Goal: Task Accomplishment & Management: Manage account settings

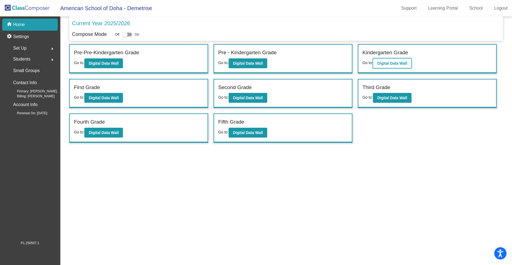
click at [396, 61] on b "Digital Data Wall" at bounding box center [393, 63] width 30 height 4
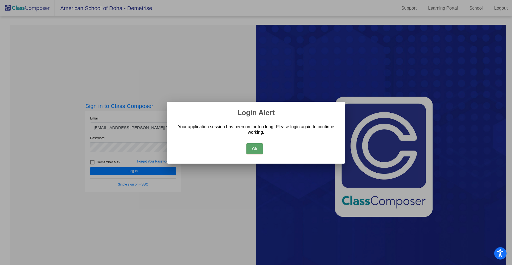
click at [257, 146] on button "Ok" at bounding box center [255, 148] width 16 height 11
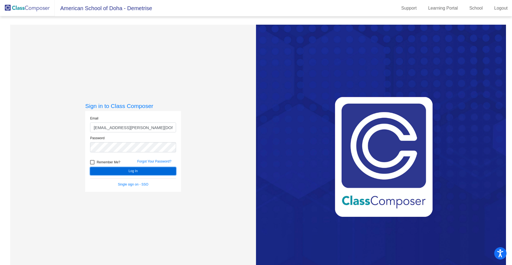
click at [129, 171] on button "Log In" at bounding box center [133, 171] width 86 height 8
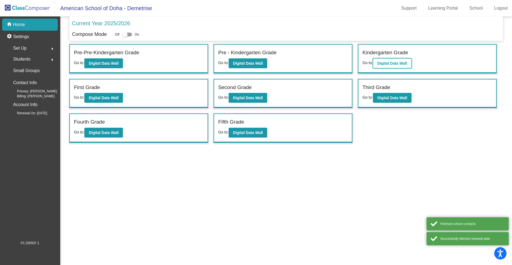
click at [394, 64] on b "Digital Data Wall" at bounding box center [393, 63] width 30 height 4
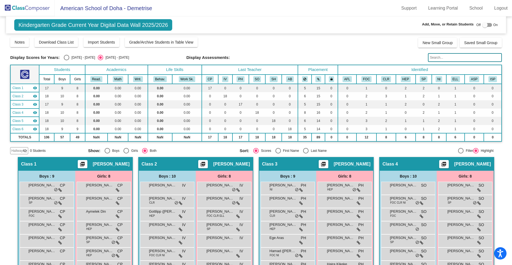
click at [39, 9] on img at bounding box center [27, 8] width 55 height 16
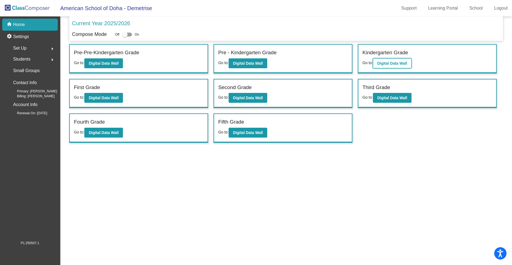
click at [397, 65] on b "Digital Data Wall" at bounding box center [393, 63] width 30 height 4
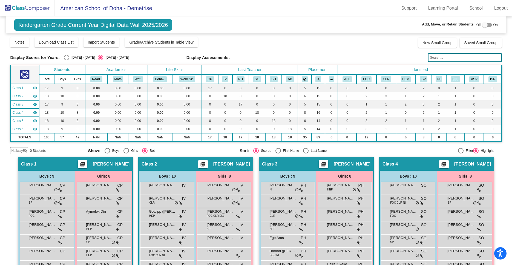
click at [489, 25] on div at bounding box center [488, 25] width 10 height 4
checkbox input "true"
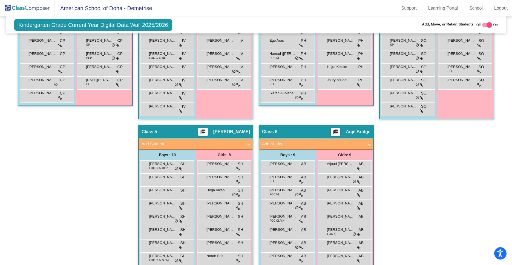
scroll to position [244, 0]
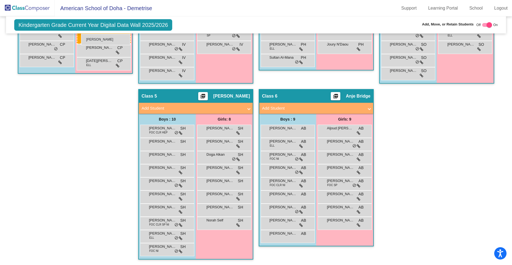
drag, startPoint x: 352, startPoint y: 183, endPoint x: 81, endPoint y: 34, distance: 309.3
click at [81, 34] on body "Accessibility Screen-Reader Guide, Feedback, and Issue Reporting | New window A…" at bounding box center [256, 132] width 512 height 265
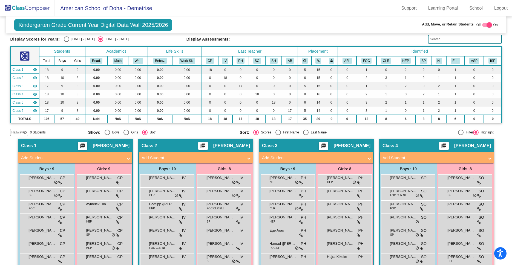
scroll to position [0, 0]
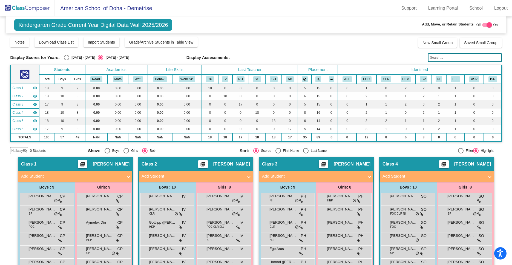
click at [40, 8] on img at bounding box center [27, 8] width 55 height 16
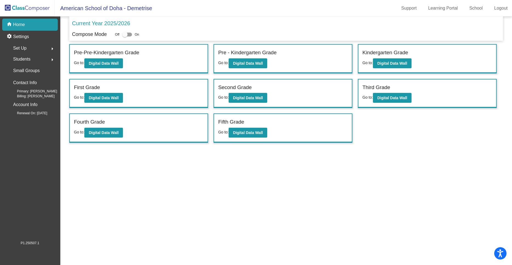
click at [24, 10] on img at bounding box center [27, 8] width 55 height 16
click at [16, 8] on img at bounding box center [27, 8] width 55 height 16
click at [389, 61] on button "Digital Data Wall" at bounding box center [392, 63] width 39 height 10
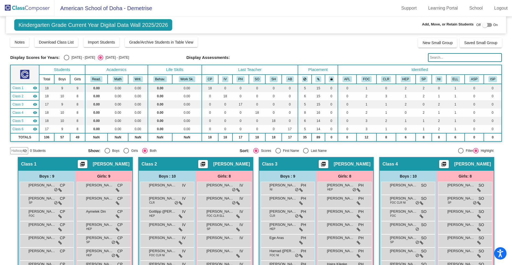
click at [487, 26] on div at bounding box center [485, 24] width 5 height 5
checkbox input "true"
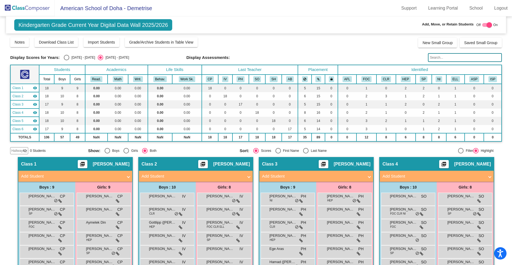
click at [67, 57] on div "Select an option" at bounding box center [66, 57] width 5 height 5
click at [67, 60] on input "[DATE] - [DATE]" at bounding box center [66, 60] width 0 height 0
radio input "true"
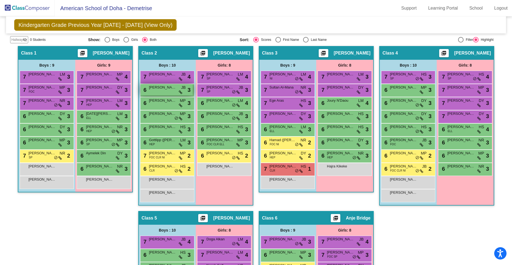
scroll to position [111, 0]
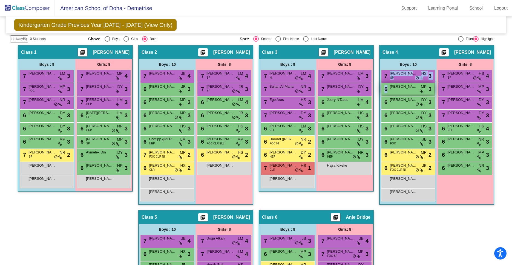
drag, startPoint x: 404, startPoint y: 76, endPoint x: 408, endPoint y: 92, distance: 16.5
click at [394, 90] on div "7 [PERSON_NAME] SP HS lock do_not_disturb_alt 3 6 [PERSON_NAME] MP lock do_not_…" at bounding box center [408, 136] width 54 height 132
click at [421, 230] on div "Hallway - Hallway Class picture_as_pdf Add Student First Name Last Name Student…" at bounding box center [256, 210] width 492 height 330
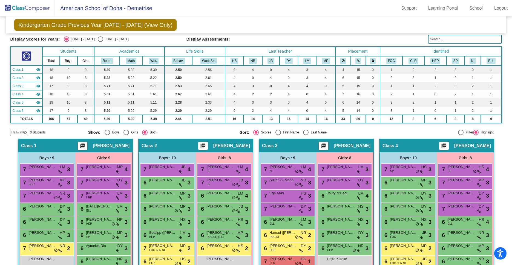
scroll to position [0, 0]
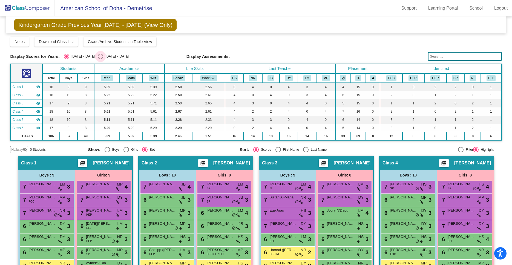
click at [98, 57] on div "Select an option" at bounding box center [100, 56] width 5 height 5
click at [100, 59] on input "[DATE] - [DATE]" at bounding box center [100, 59] width 0 height 0
radio input "true"
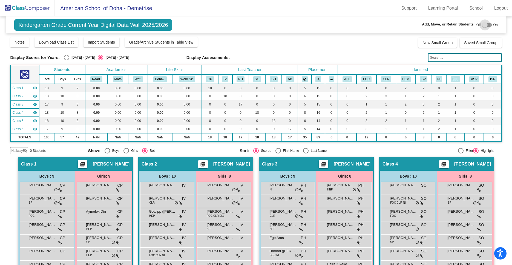
click at [489, 24] on div at bounding box center [488, 25] width 10 height 4
checkbox input "true"
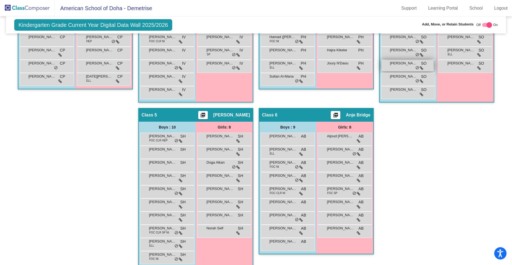
scroll to position [213, 0]
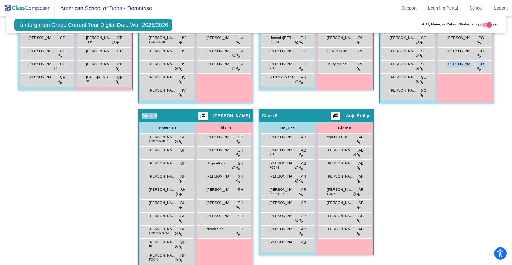
drag, startPoint x: 284, startPoint y: 206, endPoint x: 383, endPoint y: 134, distance: 122.2
click at [383, 134] on div "Hallway - Hallway Class picture_as_pdf Add Student First Name Last Name Student…" at bounding box center [256, 109] width 492 height 330
click at [405, 199] on div "Hallway - Hallway Class picture_as_pdf Add Student First Name Last Name Student…" at bounding box center [256, 109] width 492 height 330
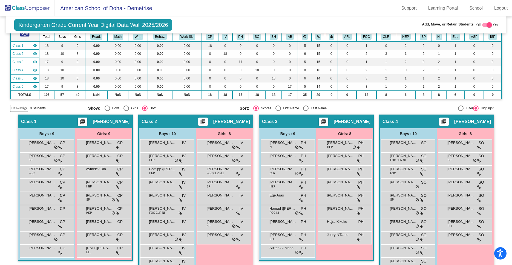
scroll to position [0, 0]
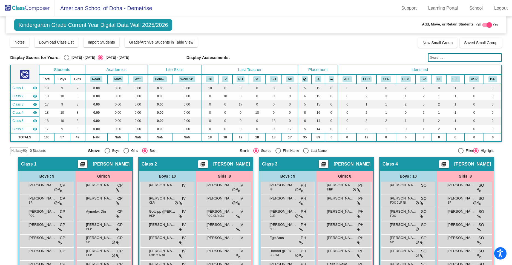
click at [18, 8] on img at bounding box center [27, 8] width 55 height 16
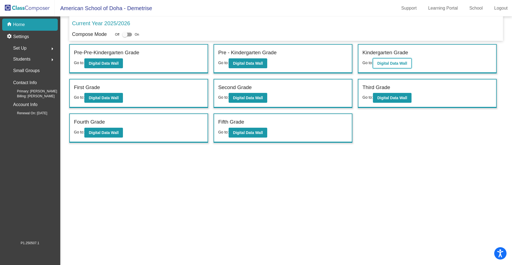
click at [395, 64] on b "Digital Data Wall" at bounding box center [393, 63] width 30 height 4
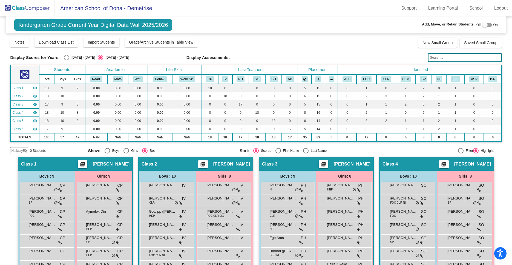
click at [488, 25] on div at bounding box center [485, 24] width 5 height 5
checkbox input "true"
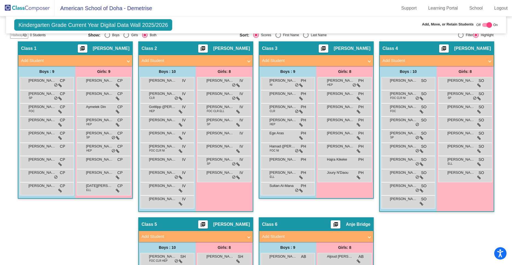
scroll to position [119, 0]
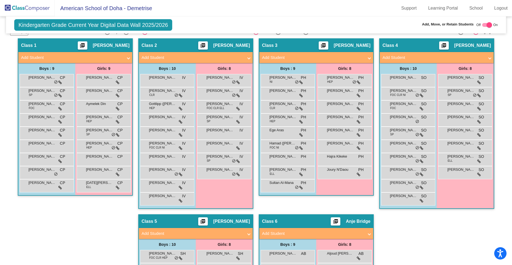
click at [293, 189] on div "Sultan Al-Mana PH lock do_not_disturb_alt" at bounding box center [287, 184] width 52 height 11
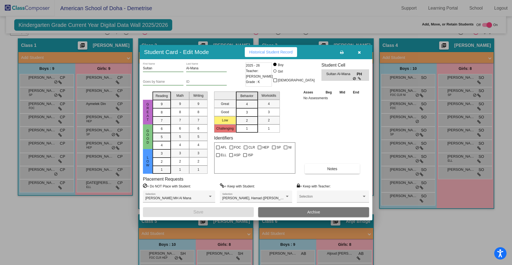
click at [359, 61] on div "Sultan First Name Al-Mana Last Name Goes by Name ID 2025 - 26 Teacher: [PERSON_…" at bounding box center [256, 139] width 233 height 161
click at [359, 53] on icon "button" at bounding box center [359, 52] width 3 height 4
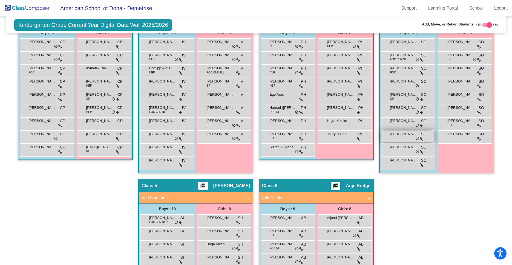
scroll to position [153, 0]
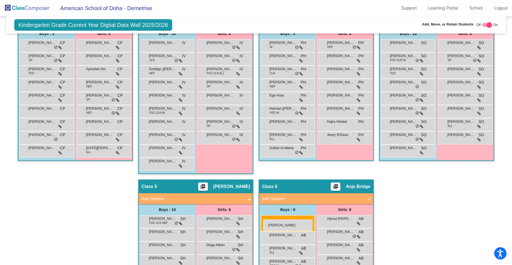
drag, startPoint x: 406, startPoint y: 99, endPoint x: 263, endPoint y: 219, distance: 187.2
click at [263, 219] on body "Accessibility Screen-Reader Guide, Feedback, and Issue Reporting | New window A…" at bounding box center [256, 132] width 512 height 265
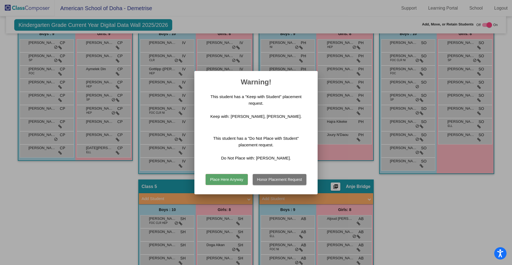
click at [236, 174] on button "Place Here Anyway" at bounding box center [227, 179] width 42 height 11
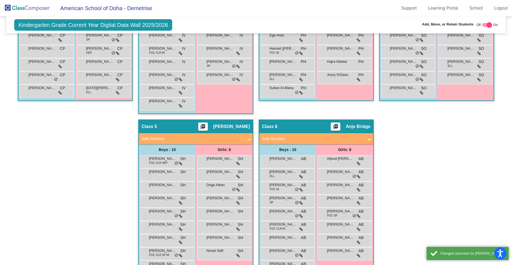
scroll to position [244, 0]
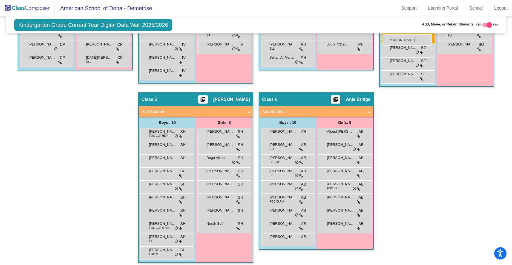
drag, startPoint x: 286, startPoint y: 212, endPoint x: 383, endPoint y: 34, distance: 202.5
click at [383, 34] on body "Accessibility Screen-Reader Guide, Feedback, and Issue Reporting | New window A…" at bounding box center [256, 132] width 512 height 265
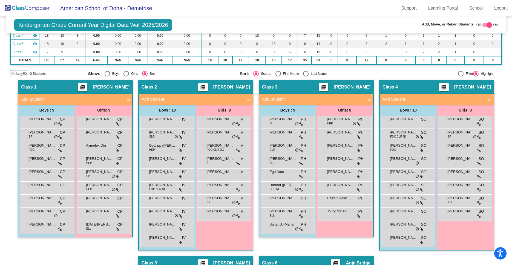
scroll to position [0, 0]
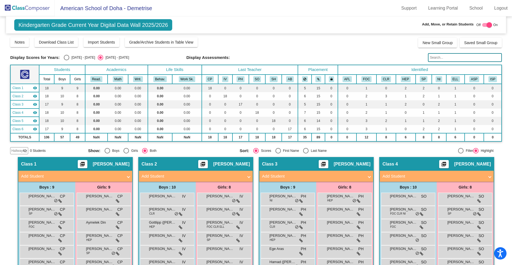
click at [21, 12] on img at bounding box center [27, 8] width 55 height 16
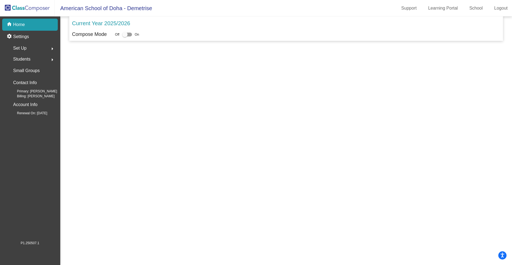
click at [21, 12] on img at bounding box center [27, 8] width 55 height 16
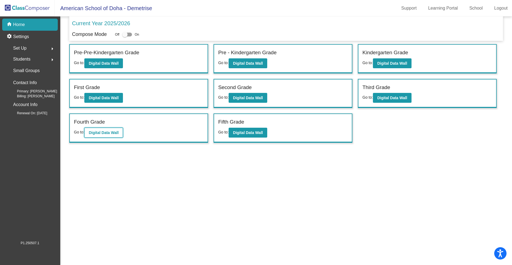
click at [99, 136] on button "Digital Data Wall" at bounding box center [103, 133] width 39 height 10
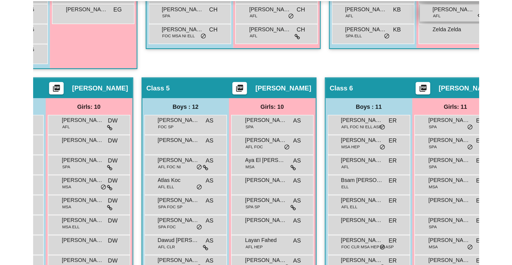
scroll to position [81, 0]
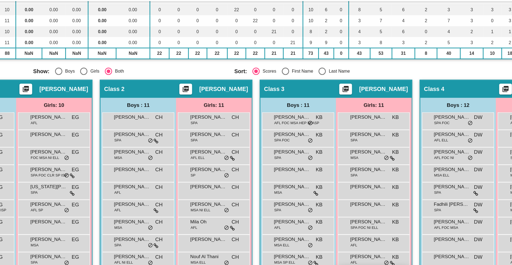
click at [289, 36] on td "0" at bounding box center [284, 32] width 15 height 8
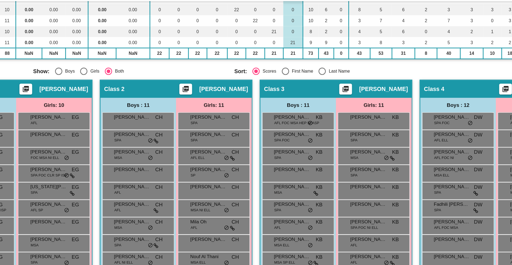
click at [211, 87] on mat-radio-group "Show: Boys Girls Both" at bounding box center [162, 86] width 148 height 5
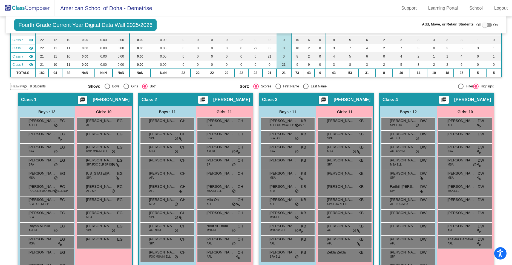
click at [213, 16] on mat-toolbar "American School of [GEOGRAPHIC_DATA] - Demetrise Support Learning Portal School…" at bounding box center [256, 8] width 512 height 16
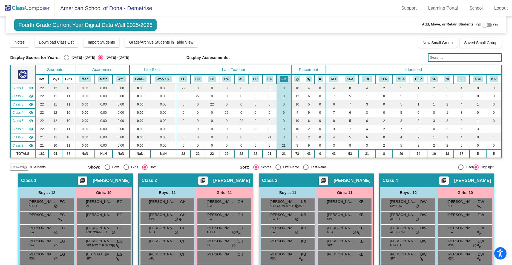
click at [27, 9] on img at bounding box center [27, 8] width 55 height 16
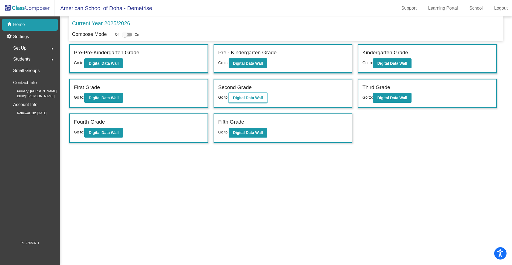
click at [248, 100] on b "Digital Data Wall" at bounding box center [248, 98] width 30 height 4
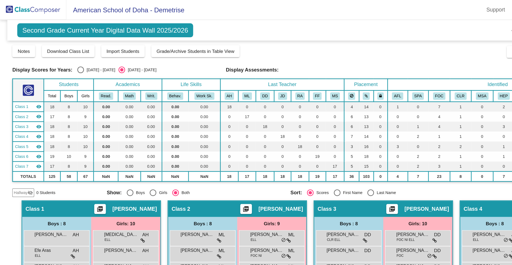
click at [65, 58] on div "Select an option" at bounding box center [66, 57] width 5 height 5
click at [66, 60] on input "[DATE] - [DATE]" at bounding box center [66, 60] width 0 height 0
radio input "true"
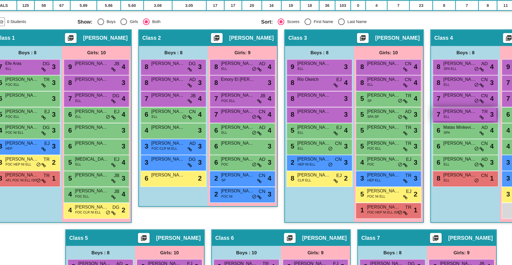
scroll to position [95, 0]
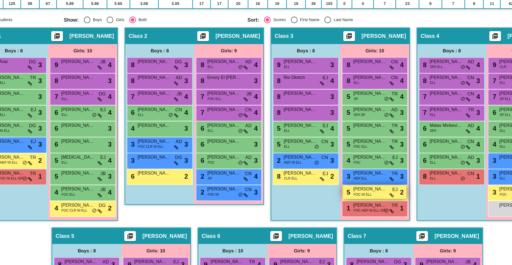
click at [334, 206] on span "FOC NI ELL" at bounding box center [334, 207] width 15 height 4
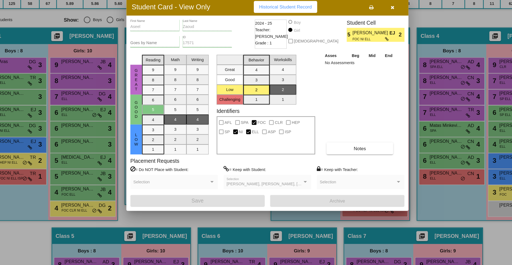
click at [360, 52] on icon "button" at bounding box center [359, 52] width 3 height 4
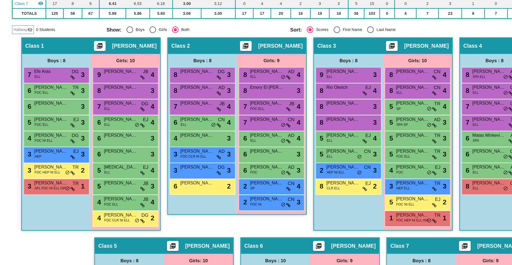
scroll to position [0, 0]
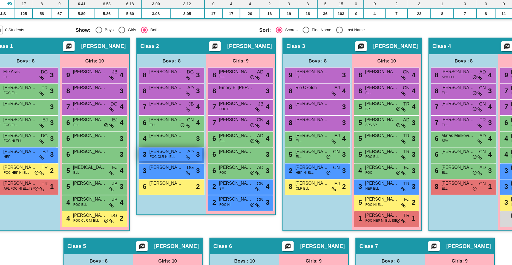
click at [169, 178] on div "3 [PERSON_NAME] FOC CLR NI ELL AD lock do_not_disturb_alt 3" at bounding box center [167, 173] width 52 height 11
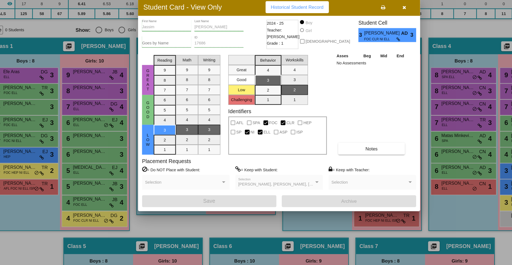
click at [360, 52] on icon "button" at bounding box center [359, 52] width 3 height 4
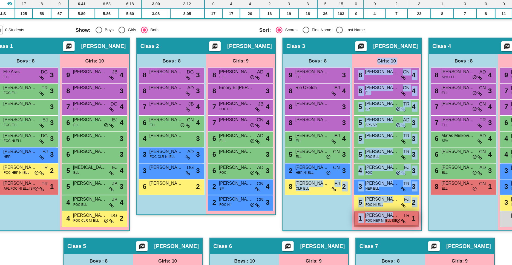
drag, startPoint x: 344, startPoint y: 228, endPoint x: 292, endPoint y: 218, distance: 52.8
click at [327, 226] on span "FOC HEP NI ELL ISP" at bounding box center [340, 228] width 26 height 4
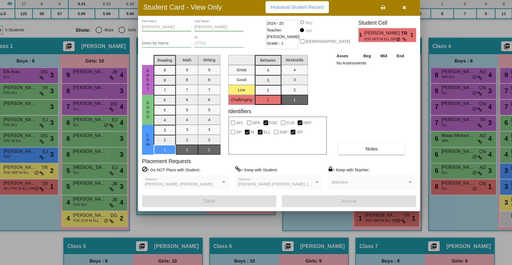
click at [290, 224] on div at bounding box center [256, 132] width 512 height 265
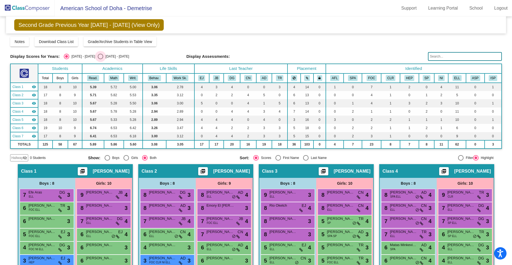
click at [98, 55] on div "Select an option" at bounding box center [100, 56] width 5 height 5
click at [100, 59] on input "[DATE] - [DATE]" at bounding box center [100, 59] width 0 height 0
radio input "true"
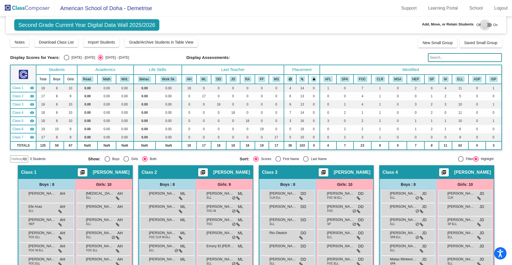
click at [490, 26] on div at bounding box center [488, 25] width 10 height 4
checkbox input "true"
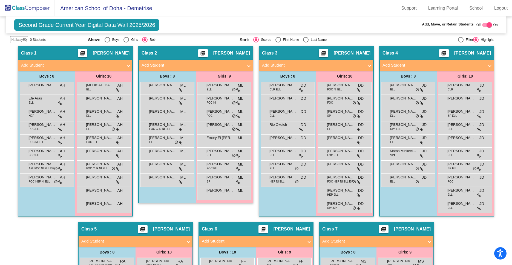
scroll to position [117, 0]
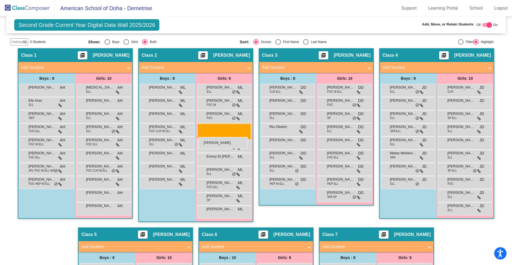
drag, startPoint x: 345, startPoint y: 182, endPoint x: 199, endPoint y: 137, distance: 153.1
click at [199, 137] on body "Accessibility Screen-Reader Guide, Feedback, and Issue Reporting | New window A…" at bounding box center [256, 132] width 512 height 265
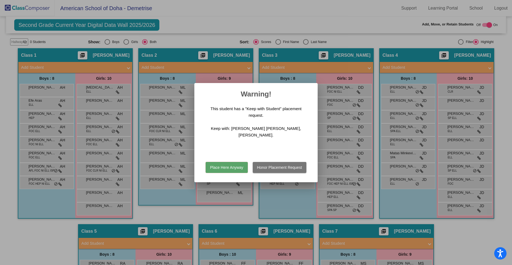
click at [227, 163] on button "Place Here Anyway" at bounding box center [227, 167] width 42 height 11
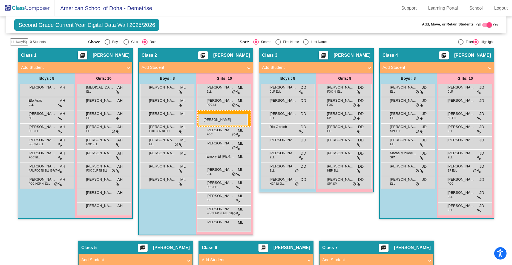
drag, startPoint x: 340, startPoint y: 158, endPoint x: 199, endPoint y: 114, distance: 148.1
click at [199, 114] on body "Accessibility Screen-Reader Guide, Feedback, and Issue Reporting | New window A…" at bounding box center [256, 132] width 512 height 265
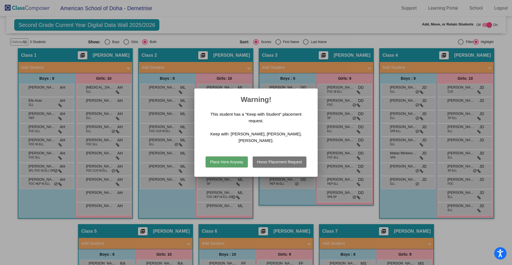
click at [225, 160] on button "Place Here Anyway" at bounding box center [227, 161] width 42 height 11
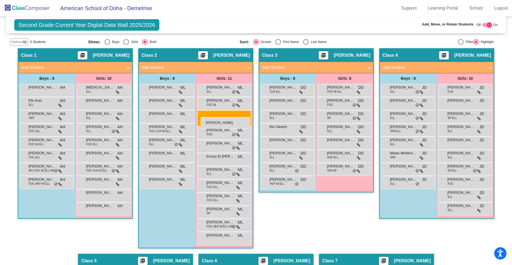
drag, startPoint x: 346, startPoint y: 155, endPoint x: 201, endPoint y: 117, distance: 149.7
click at [201, 117] on body "Accessibility Screen-Reader Guide, Feedback, and Issue Reporting | New window A…" at bounding box center [256, 132] width 512 height 265
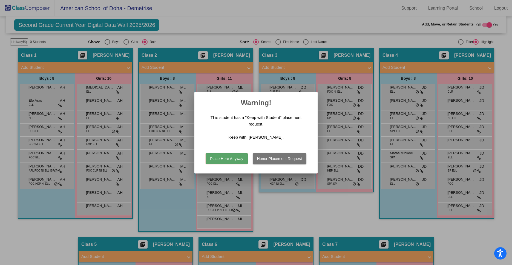
click at [219, 159] on button "Place Here Anyway" at bounding box center [227, 158] width 42 height 11
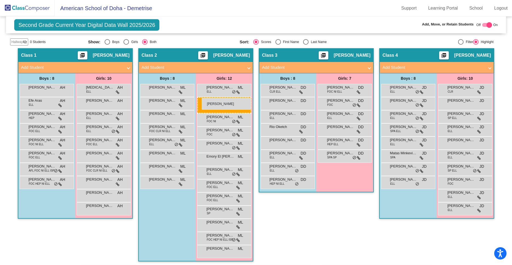
drag, startPoint x: 349, startPoint y: 119, endPoint x: 202, endPoint y: 98, distance: 148.6
click at [202, 98] on body "Accessibility Screen-Reader Guide, Feedback, and Issue Reporting | New window A…" at bounding box center [256, 132] width 512 height 265
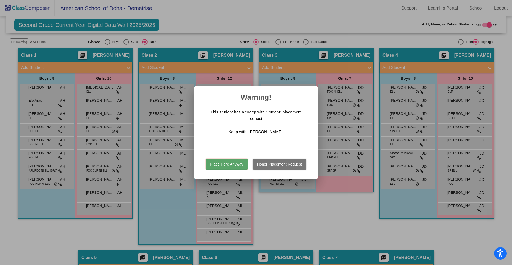
click at [234, 159] on button "Place Here Anyway" at bounding box center [227, 164] width 42 height 11
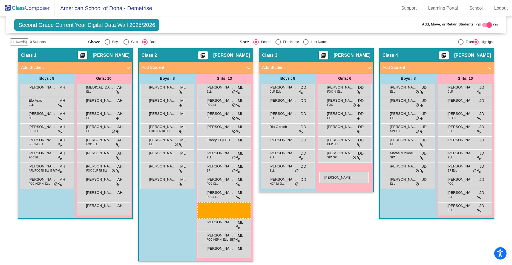
drag, startPoint x: 225, startPoint y: 208, endPoint x: 319, endPoint y: 172, distance: 100.9
click at [319, 172] on body "Accessibility Screen-Reader Guide, Feedback, and Issue Reporting | New window A…" at bounding box center [256, 132] width 512 height 265
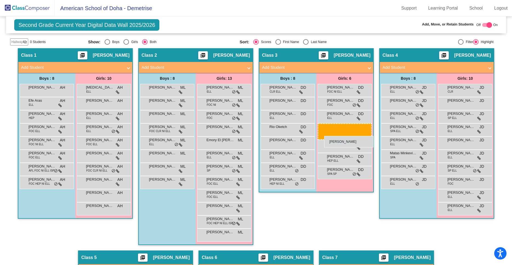
drag, startPoint x: 230, startPoint y: 208, endPoint x: 324, endPoint y: 136, distance: 118.8
click at [324, 136] on body "Accessibility Screen-Reader Guide, Feedback, and Issue Reporting | New window A…" at bounding box center [256, 132] width 512 height 265
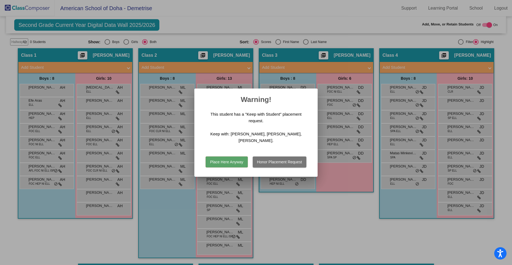
click at [230, 158] on button "Place Here Anyway" at bounding box center [227, 161] width 42 height 11
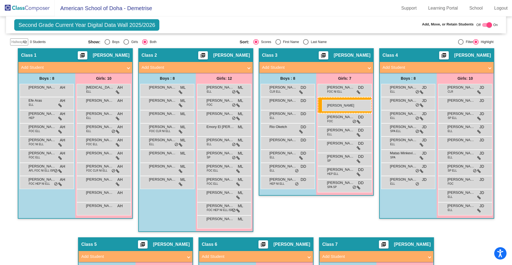
drag, startPoint x: 225, startPoint y: 105, endPoint x: 322, endPoint y: 100, distance: 97.4
click at [322, 100] on body "Accessibility Screen-Reader Guide, Feedback, and Issue Reporting | New window A…" at bounding box center [256, 132] width 512 height 265
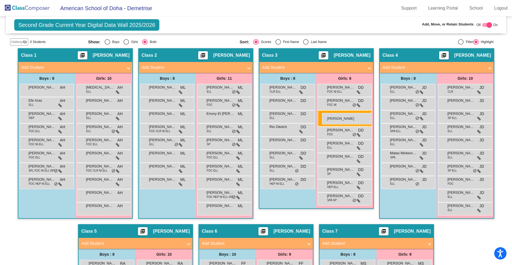
drag, startPoint x: 221, startPoint y: 118, endPoint x: 322, endPoint y: 112, distance: 101.1
click at [322, 112] on body "Accessibility Screen-Reader Guide, Feedback, and Issue Reporting | New window A…" at bounding box center [256, 132] width 512 height 265
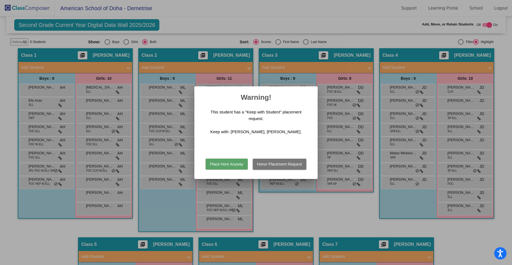
click at [224, 160] on button "Place Here Anyway" at bounding box center [227, 164] width 42 height 11
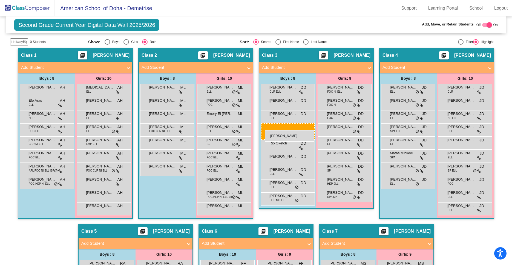
drag, startPoint x: 165, startPoint y: 143, endPoint x: 265, endPoint y: 130, distance: 101.4
click at [265, 130] on body "Accessibility Screen-Reader Guide, Feedback, and Issue Reporting | New window A…" at bounding box center [256, 132] width 512 height 265
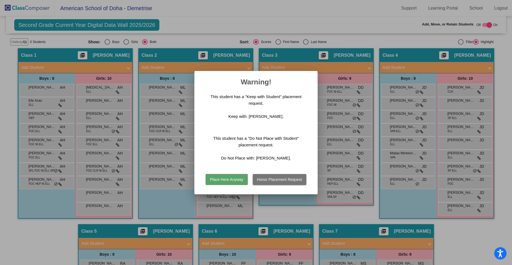
click at [263, 174] on button "Honor Placement Request" at bounding box center [280, 179] width 54 height 11
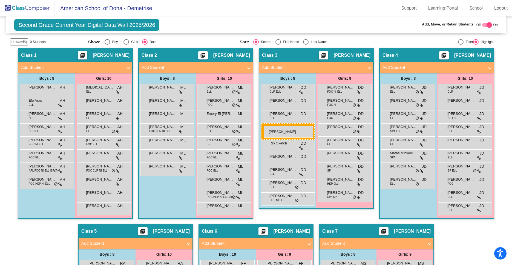
drag, startPoint x: 160, startPoint y: 144, endPoint x: 264, endPoint y: 126, distance: 105.1
click at [264, 126] on body "Accessibility Screen-Reader Guide, Feedback, and Issue Reporting | New window A…" at bounding box center [256, 132] width 512 height 265
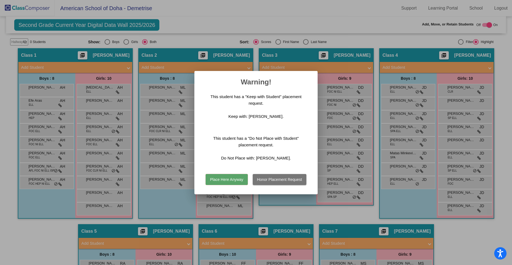
click at [218, 176] on button "Place Here Anyway" at bounding box center [227, 179] width 42 height 11
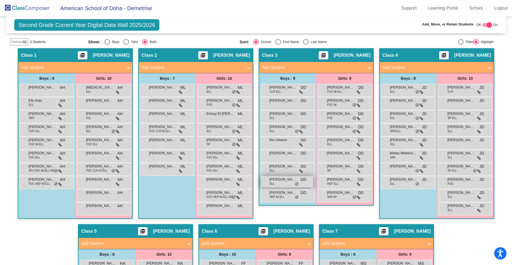
click at [281, 182] on div "[PERSON_NAME] ELL DD lock do_not_disturb_alt" at bounding box center [287, 181] width 52 height 11
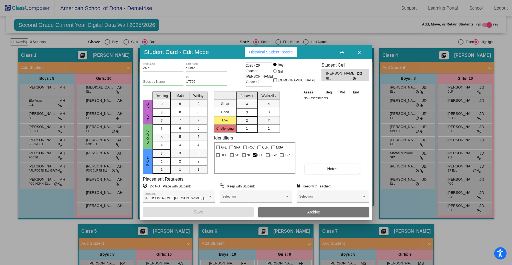
click at [360, 51] on icon "button" at bounding box center [359, 52] width 3 height 4
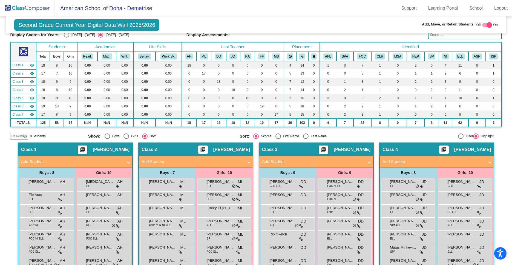
scroll to position [0, 0]
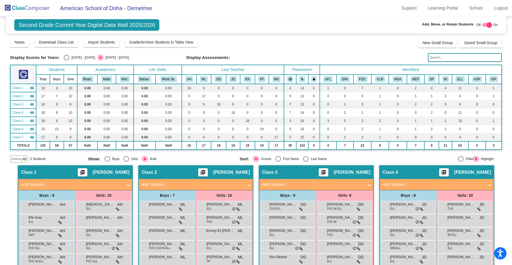
click at [65, 59] on div "Select an option" at bounding box center [66, 57] width 5 height 5
click at [66, 60] on input "[DATE] - [DATE]" at bounding box center [66, 60] width 0 height 0
radio input "true"
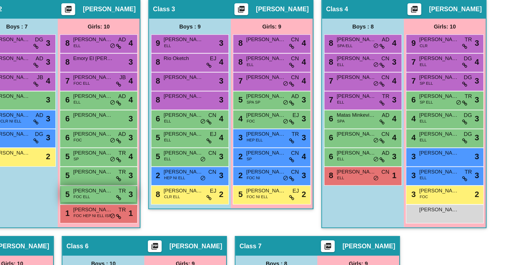
scroll to position [117, 0]
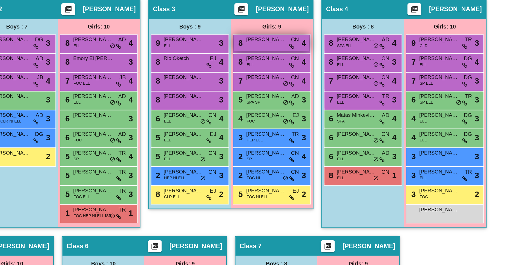
click at [351, 79] on div "8 [PERSON_NAME] CN lock do_not_disturb_alt 4" at bounding box center [345, 77] width 52 height 11
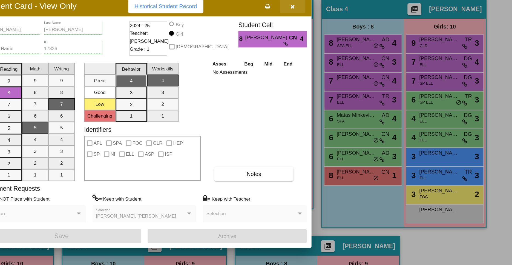
click at [360, 52] on icon "button" at bounding box center [359, 52] width 3 height 4
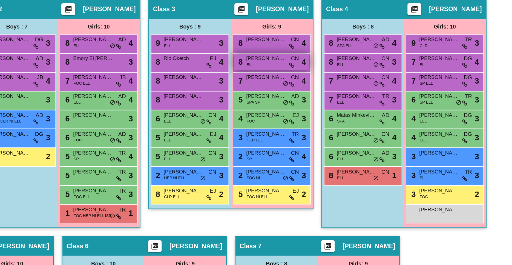
click at [347, 93] on div "8 Leia Koseraif ELL CN lock do_not_disturb_alt 4" at bounding box center [345, 90] width 52 height 11
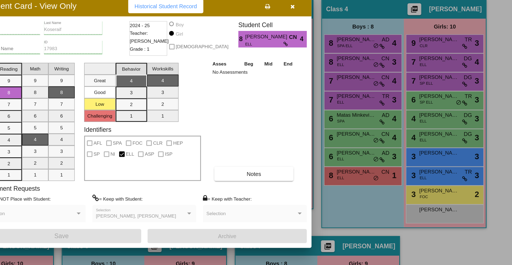
click at [361, 53] on icon "button" at bounding box center [359, 52] width 3 height 4
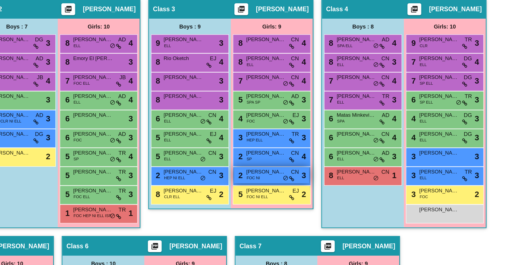
click at [338, 171] on div "2 [PERSON_NAME] FOC NI CN lock do_not_disturb_alt 3" at bounding box center [345, 169] width 52 height 11
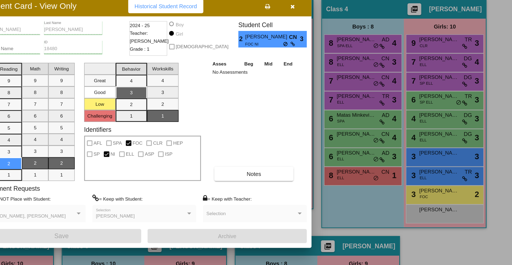
click at [360, 53] on icon "button" at bounding box center [359, 52] width 3 height 4
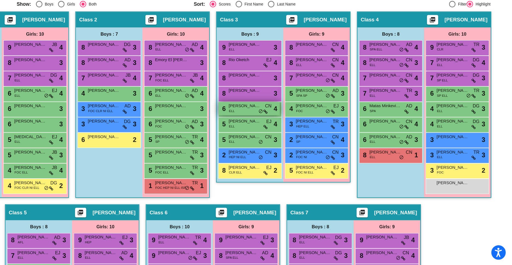
click at [289, 132] on div "6 [PERSON_NAME] ELL CN lock do_not_disturb_alt 4" at bounding box center [287, 130] width 52 height 11
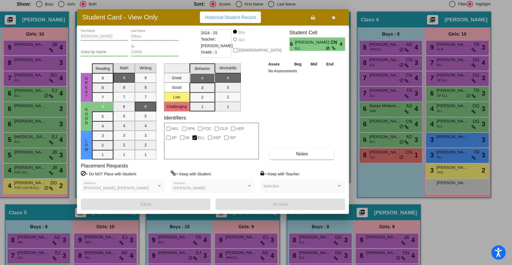
click at [358, 52] on icon "button" at bounding box center [359, 52] width 3 height 4
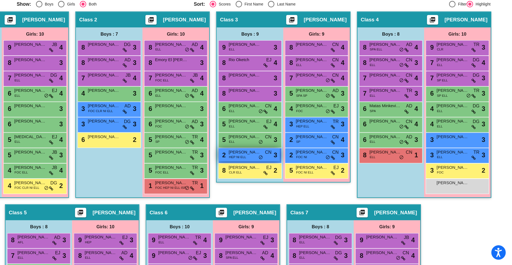
click at [289, 172] on div "2 [PERSON_NAME] HEP NI ELL CN lock do_not_disturb_alt 3" at bounding box center [287, 169] width 52 height 11
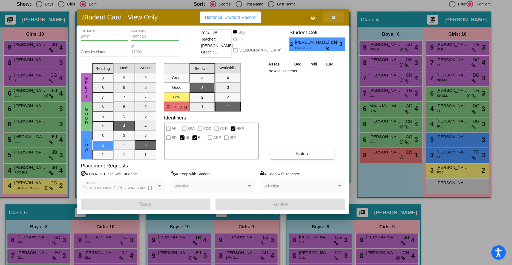
click at [360, 53] on icon "button" at bounding box center [359, 52] width 3 height 4
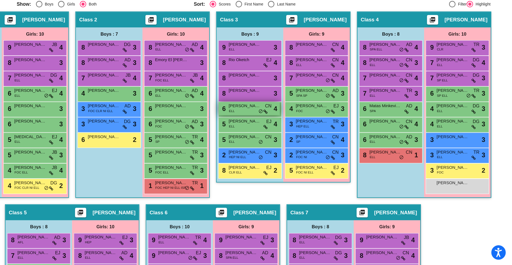
click at [291, 131] on div "6 [PERSON_NAME] ELL CN lock do_not_disturb_alt 4" at bounding box center [287, 130] width 52 height 11
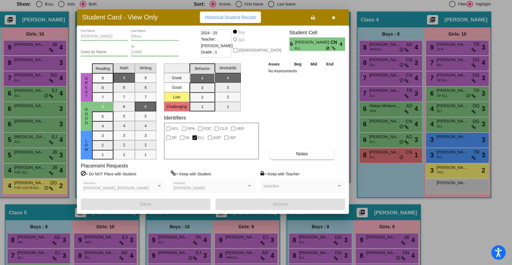
click at [360, 50] on icon "button" at bounding box center [359, 52] width 3 height 4
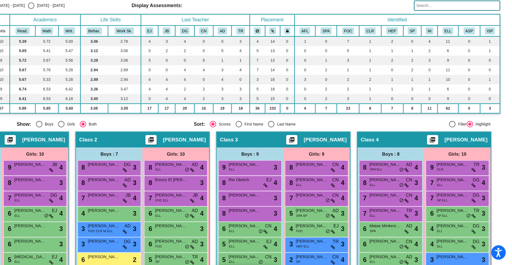
scroll to position [0, 0]
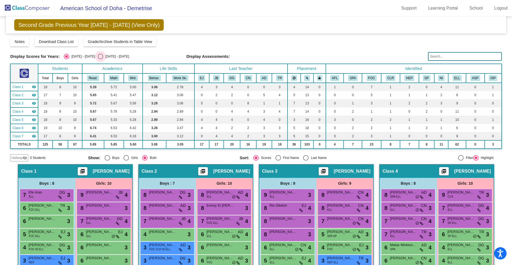
click at [98, 57] on div "Select an option" at bounding box center [100, 56] width 5 height 5
click at [100, 59] on input "[DATE] - [DATE]" at bounding box center [100, 59] width 0 height 0
radio input "true"
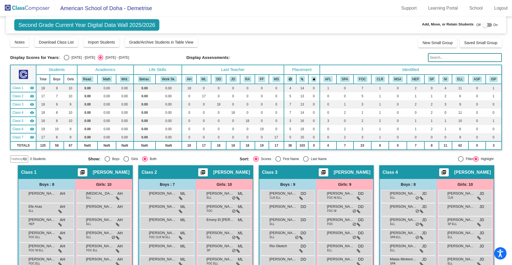
click at [491, 24] on div at bounding box center [488, 25] width 10 height 4
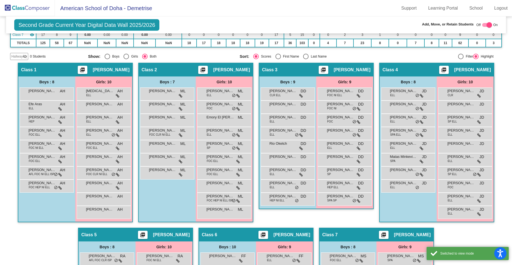
scroll to position [105, 0]
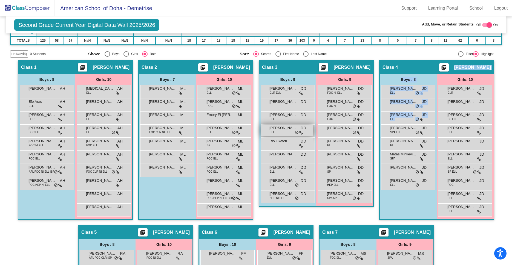
drag, startPoint x: 284, startPoint y: 130, endPoint x: 400, endPoint y: 125, distance: 116.3
click at [297, 125] on span "[PERSON_NAME]" at bounding box center [283, 127] width 27 height 5
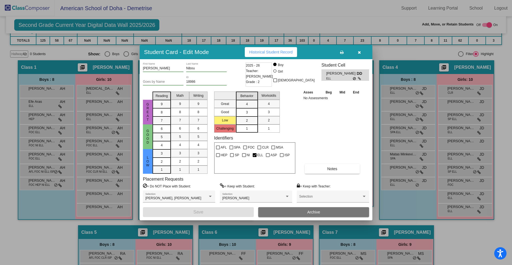
click at [468, 244] on div at bounding box center [256, 132] width 512 height 265
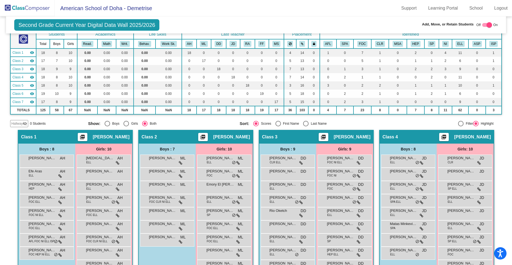
scroll to position [0, 0]
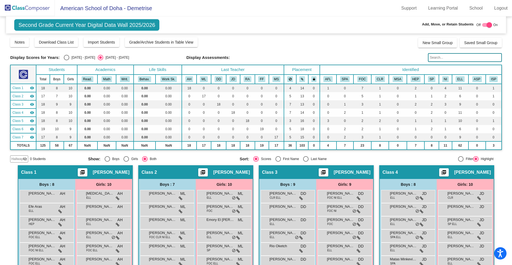
click at [486, 25] on div at bounding box center [488, 25] width 10 height 4
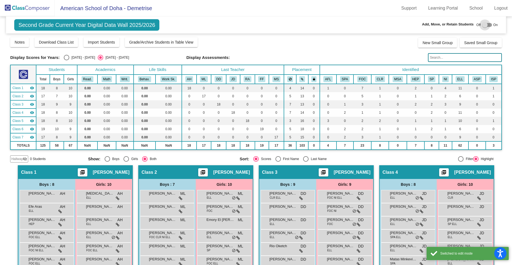
click at [488, 24] on div at bounding box center [485, 24] width 5 height 5
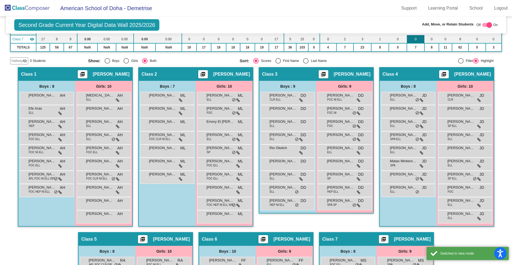
scroll to position [99, 0]
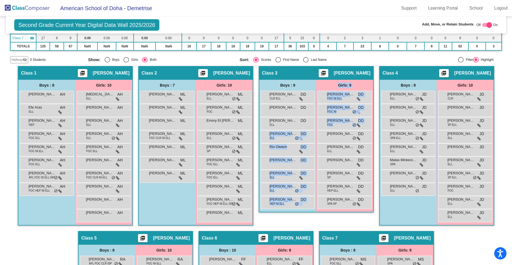
drag, startPoint x: 286, startPoint y: 138, endPoint x: 372, endPoint y: 139, distance: 86.3
click at [0, 0] on div "Boys : 9 [PERSON_NAME] CLR ELL DD lock do_not_disturb_alt [PERSON_NAME] DD lock…" at bounding box center [0, 0] width 0 height 0
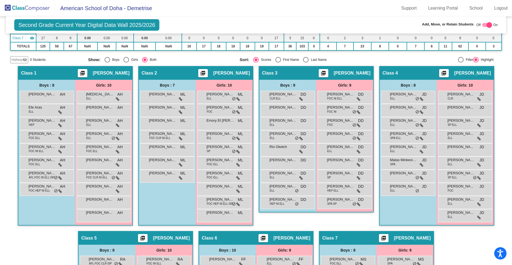
click at [349, 221] on div "Class 3 picture_as_pdf [PERSON_NAME] Add Student First Name Last Name Student I…" at bounding box center [316, 148] width 115 height 165
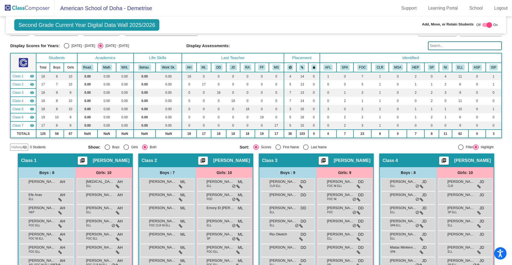
scroll to position [0, 0]
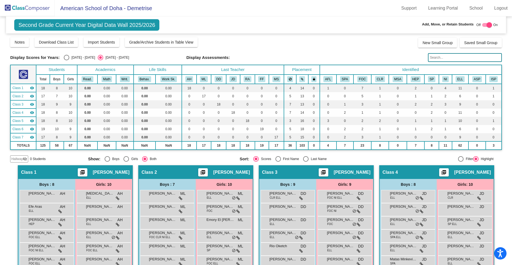
click at [486, 25] on div at bounding box center [488, 25] width 10 height 4
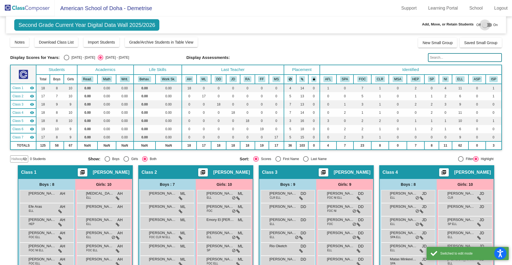
click at [489, 24] on div at bounding box center [488, 25] width 10 height 4
checkbox input "true"
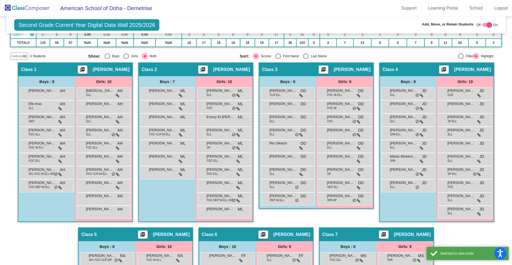
scroll to position [110, 0]
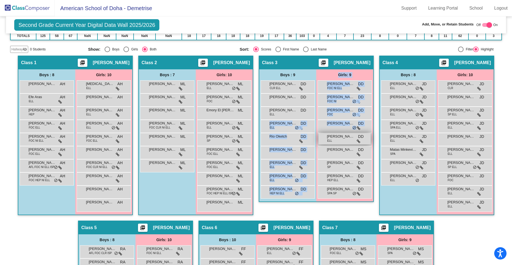
drag, startPoint x: 288, startPoint y: 129, endPoint x: 369, endPoint y: 135, distance: 81.1
click at [0, 0] on div "Boys : 9 [PERSON_NAME] CLR ELL DD lock do_not_disturb_alt [PERSON_NAME] DD lock…" at bounding box center [0, 0] width 0 height 0
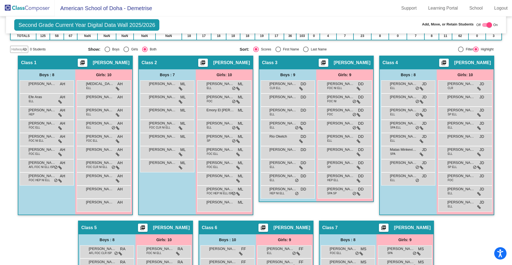
click at [336, 207] on app-classroom "Class 3 picture_as_pdf [PERSON_NAME] Add Student First Name Last Name Student I…" at bounding box center [316, 132] width 115 height 152
click at [25, 8] on img at bounding box center [27, 8] width 55 height 16
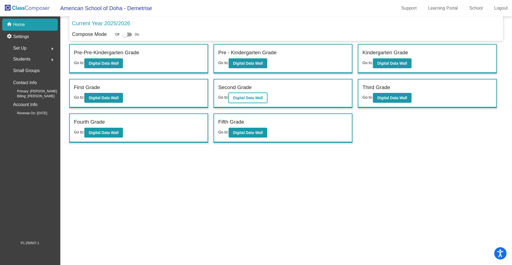
click at [247, 99] on b "Digital Data Wall" at bounding box center [248, 98] width 30 height 4
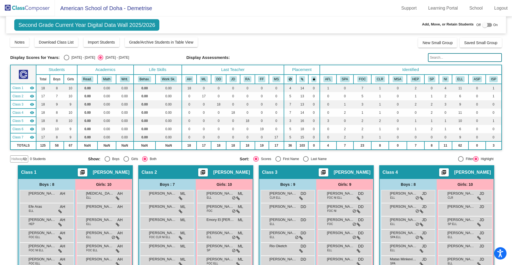
click at [489, 25] on div at bounding box center [488, 25] width 10 height 4
checkbox input "true"
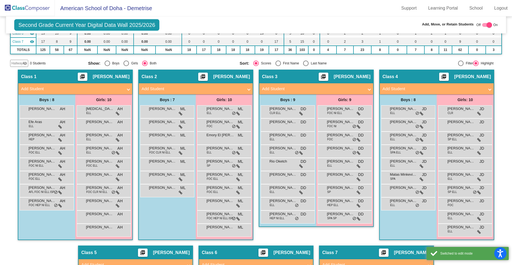
scroll to position [117, 0]
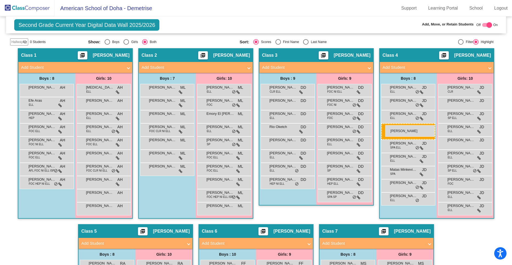
drag, startPoint x: 295, startPoint y: 131, endPoint x: 386, endPoint y: 125, distance: 90.3
click at [386, 125] on body "Accessibility Screen-Reader Guide, Feedback, and Issue Reporting | New window A…" at bounding box center [256, 132] width 512 height 265
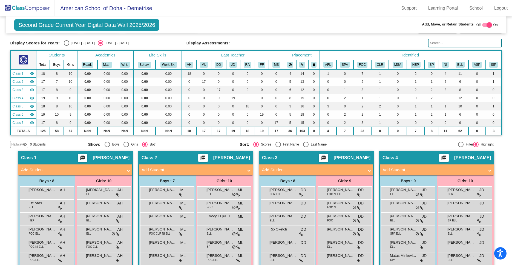
scroll to position [0, 0]
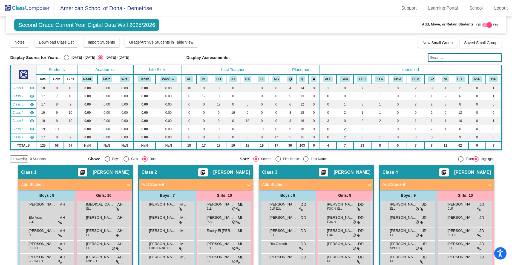
click at [66, 56] on div "Select an option" at bounding box center [66, 57] width 5 height 5
click at [66, 60] on input "[DATE] - [DATE]" at bounding box center [66, 60] width 0 height 0
radio input "true"
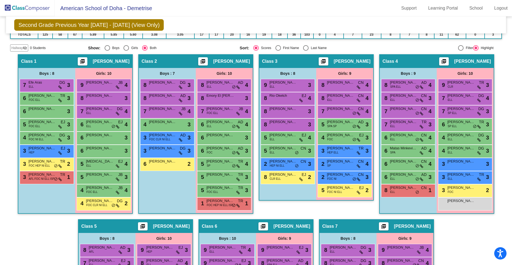
scroll to position [108, 0]
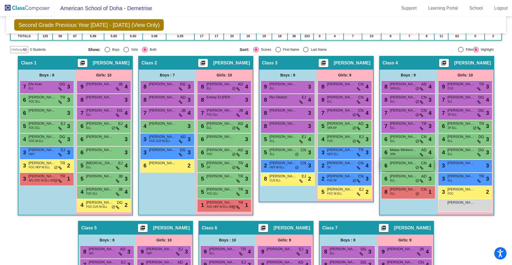
drag, startPoint x: 408, startPoint y: 167, endPoint x: 384, endPoint y: 170, distance: 24.0
click at [384, 170] on div "6 [PERSON_NAME] [PERSON_NAME] CN lock do_not_disturb_alt 4" at bounding box center [408, 165] width 52 height 11
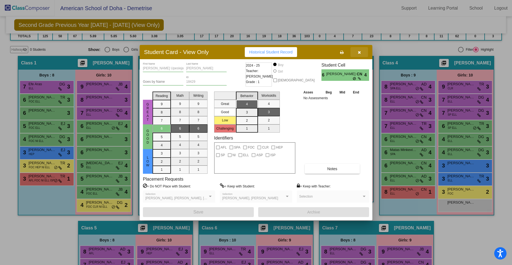
click at [361, 50] on icon "button" at bounding box center [359, 52] width 3 height 4
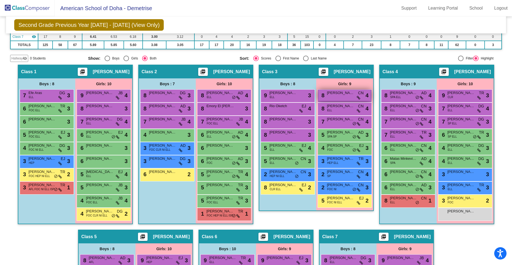
scroll to position [100, 0]
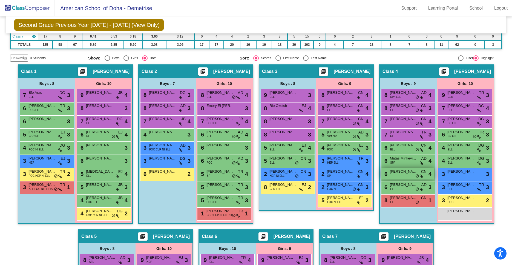
click at [393, 177] on div "6 [PERSON_NAME] [PERSON_NAME] CN lock do_not_disturb_alt 4" at bounding box center [408, 173] width 52 height 11
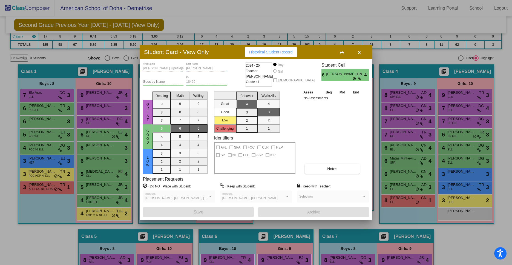
click at [359, 50] on icon "button" at bounding box center [359, 52] width 3 height 4
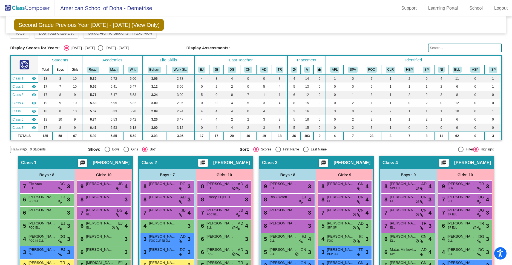
scroll to position [0, 0]
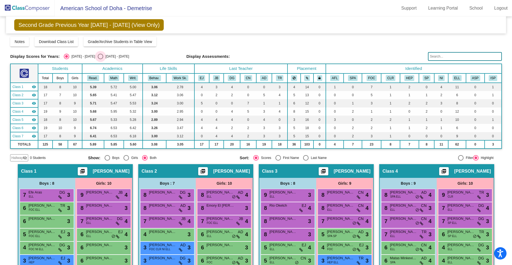
click at [98, 58] on div "Select an option" at bounding box center [100, 56] width 5 height 5
click at [100, 59] on input "[DATE] - [DATE]" at bounding box center [100, 59] width 0 height 0
radio input "true"
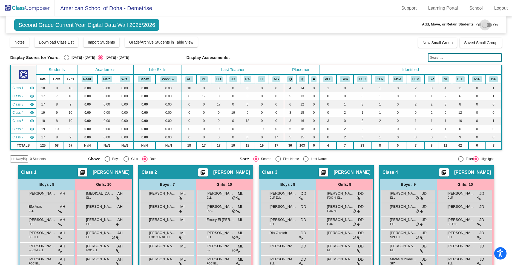
click at [490, 23] on label at bounding box center [488, 25] width 10 height 7
checkbox input "true"
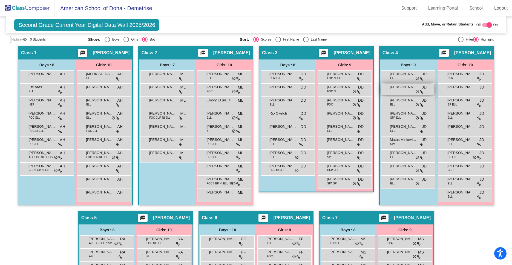
scroll to position [120, 0]
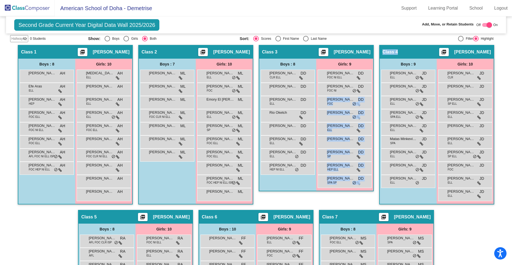
drag, startPoint x: 411, startPoint y: 90, endPoint x: 367, endPoint y: 109, distance: 47.8
click at [367, 109] on div "Hallway - Hallway Class picture_as_pdf Add Student First Name Last Name Student…" at bounding box center [256, 210] width 492 height 330
click at [353, 201] on div "Class 3 picture_as_pdf [PERSON_NAME] Add Student First Name Last Name Student I…" at bounding box center [316, 127] width 115 height 165
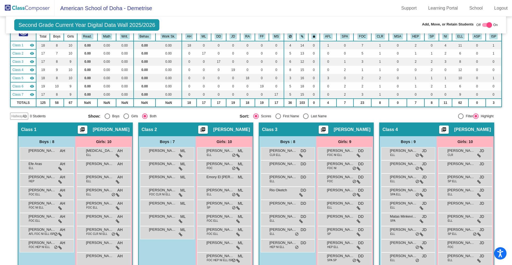
scroll to position [0, 0]
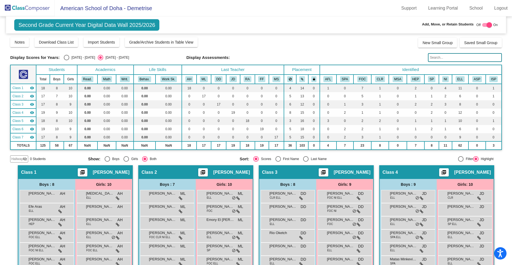
click at [26, 10] on img at bounding box center [27, 8] width 55 height 16
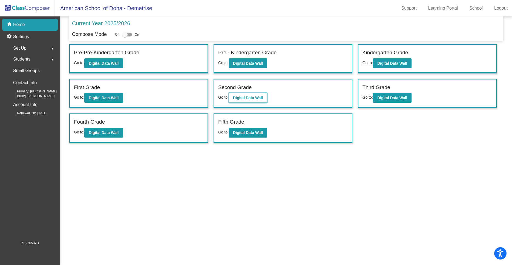
click at [247, 101] on button "Digital Data Wall" at bounding box center [248, 98] width 39 height 10
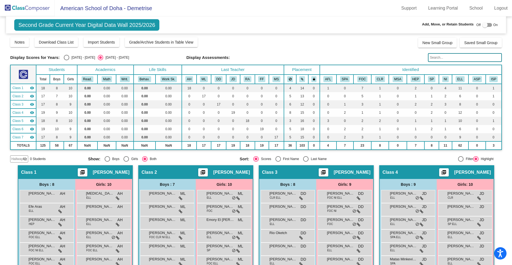
click at [488, 24] on div at bounding box center [488, 25] width 10 height 4
checkbox input "true"
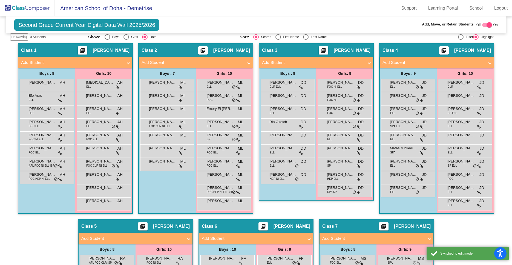
scroll to position [129, 0]
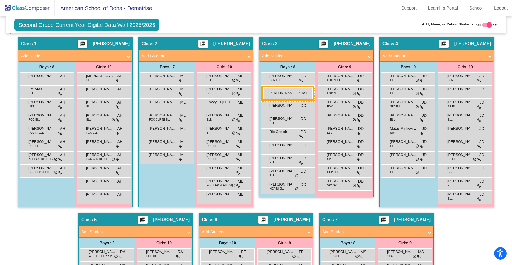
drag, startPoint x: 403, startPoint y: 92, endPoint x: 264, endPoint y: 87, distance: 139.3
click at [264, 87] on body "Accessibility Screen-Reader Guide, Feedback, and Issue Reporting | New window A…" at bounding box center [256, 132] width 512 height 265
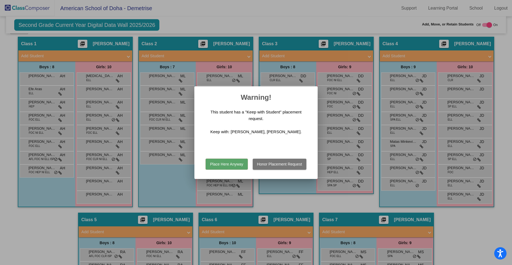
click at [232, 160] on button "Place Here Anyway" at bounding box center [227, 164] width 42 height 11
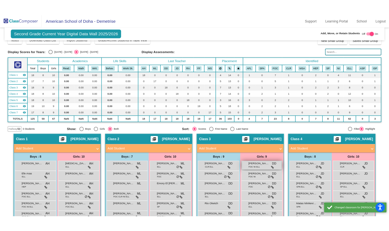
scroll to position [0, 0]
